Goal: Answer question/provide support

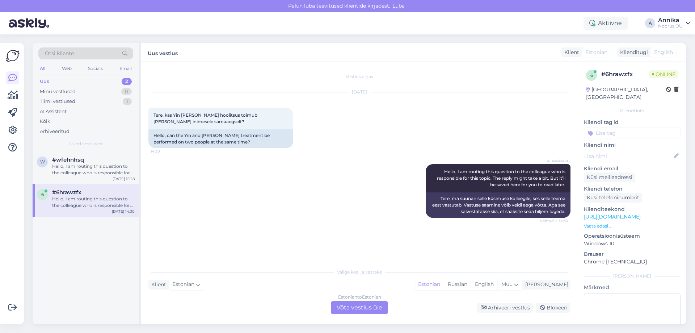
click at [378, 309] on div "Estonian to Estonian Võta vestlus üle" at bounding box center [359, 307] width 57 height 13
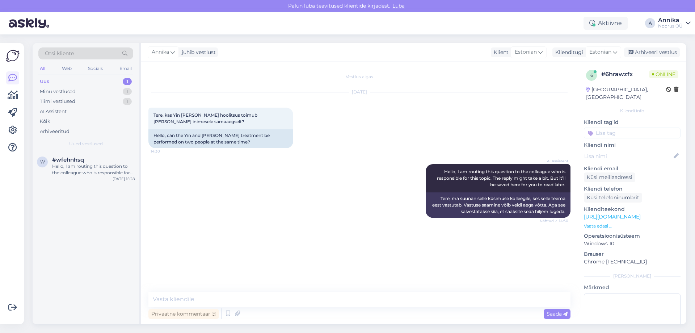
click at [225, 155] on div "[DATE] Tere, kas Yin [PERSON_NAME] hoolitsus toimub [PERSON_NAME] inimesele sam…" at bounding box center [359, 120] width 422 height 72
click at [160, 47] on div "Annika" at bounding box center [163, 52] width 31 height 12
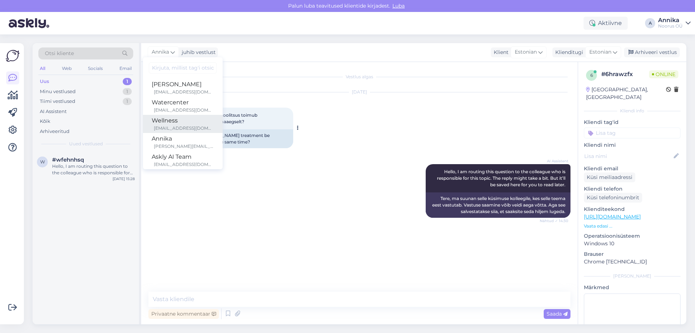
click at [182, 121] on div "Wellness" at bounding box center [183, 120] width 62 height 9
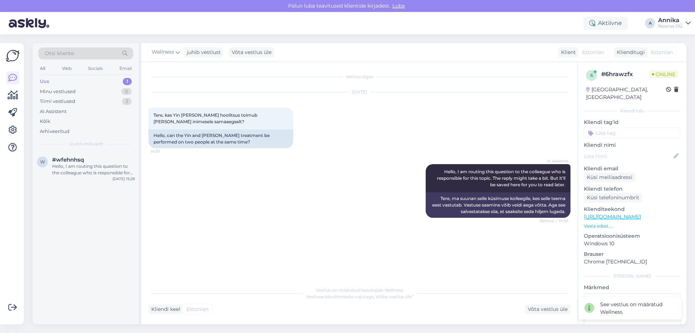
click at [104, 176] on div "Hello, I am routing this question to the colleague who is responsible for this …" at bounding box center [93, 169] width 83 height 13
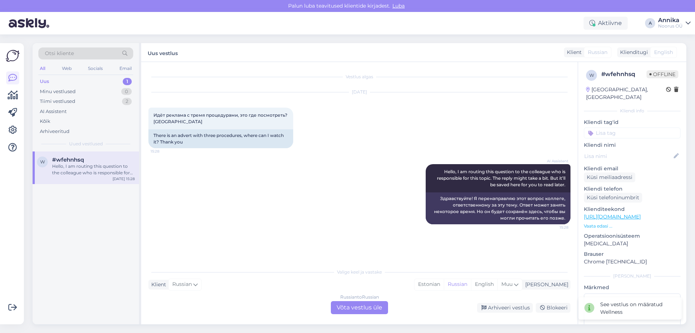
click at [352, 301] on div "Russian to Russian Võta vestlus üle" at bounding box center [359, 307] width 57 height 13
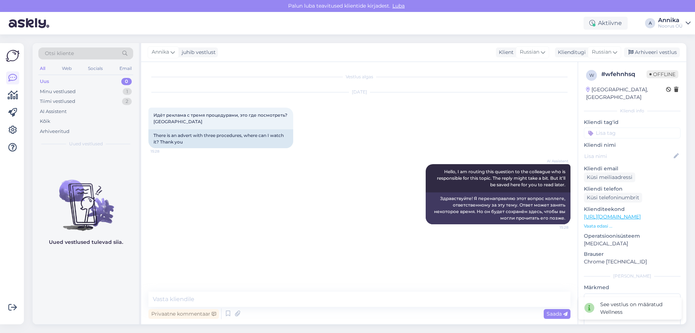
click at [168, 45] on div "[PERSON_NAME] vestlust Klient [DEMOGRAPHIC_DATA] Klienditugi [DEMOGRAPHIC_DATA]…" at bounding box center [413, 52] width 545 height 19
click at [167, 51] on span "Annika" at bounding box center [160, 52] width 17 height 8
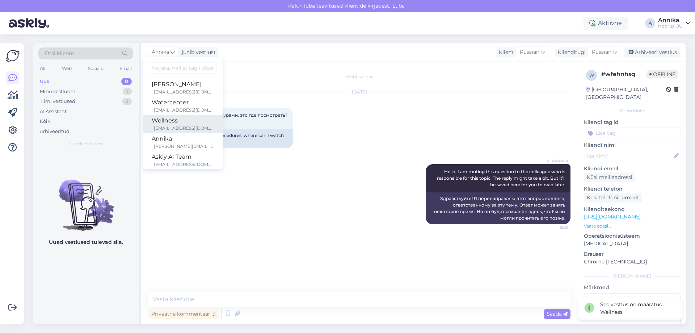
click at [183, 132] on link "Wellness [EMAIL_ADDRESS][DOMAIN_NAME]" at bounding box center [183, 124] width 80 height 18
